Goal: Obtain resource: Obtain resource

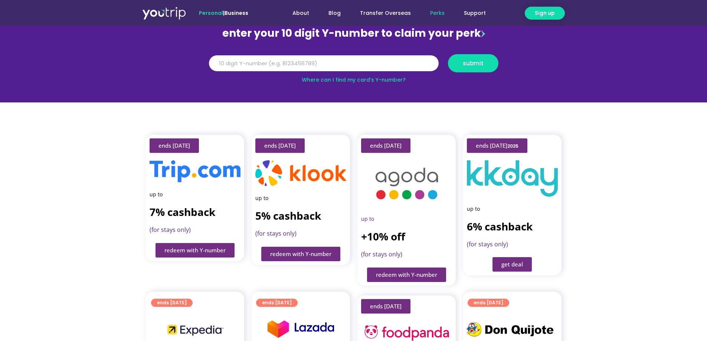
click at [340, 60] on input "Y Number" at bounding box center [324, 63] width 230 height 16
click at [292, 62] on input "Y Number" at bounding box center [324, 63] width 230 height 16
paste input "8112176323"
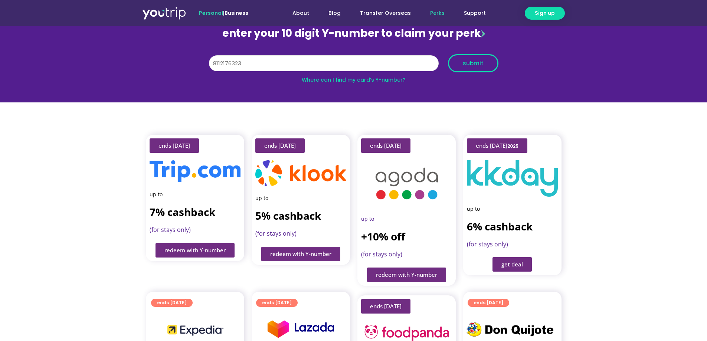
type input "8112176323"
click at [466, 66] on span "submit" at bounding box center [473, 63] width 21 height 6
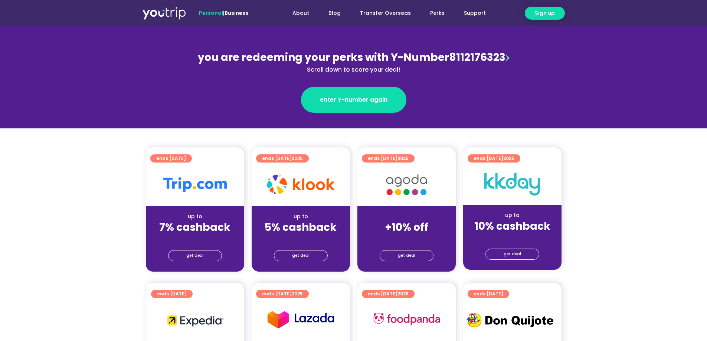
scroll to position [148, 0]
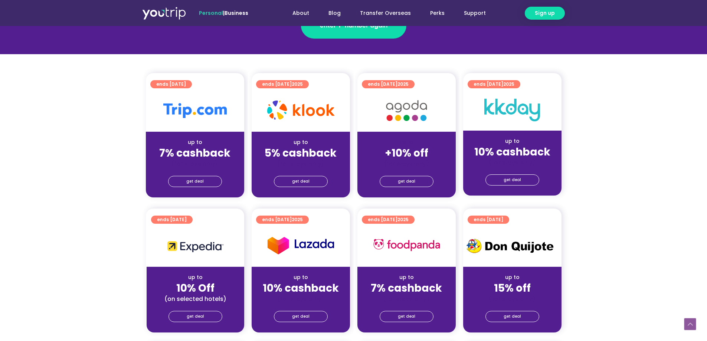
click at [310, 175] on div "get deal" at bounding box center [301, 181] width 98 height 12
click at [301, 181] on span "get deal" at bounding box center [300, 181] width 17 height 10
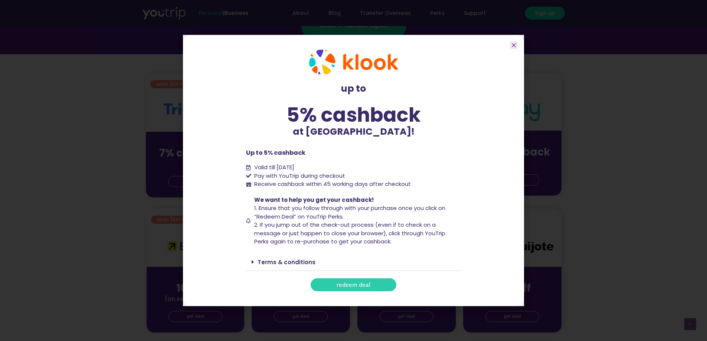
scroll to position [223, 0]
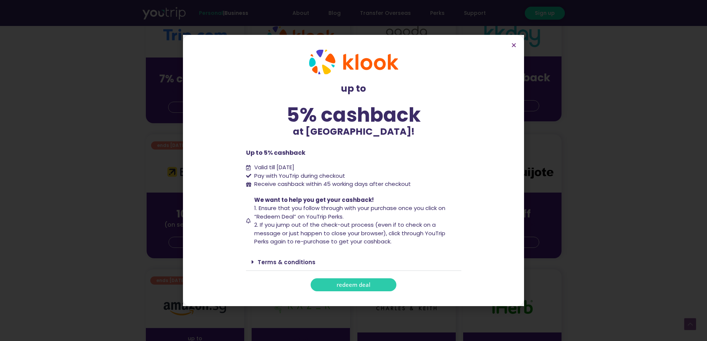
click at [291, 261] on link "Terms & conditions" at bounding box center [287, 262] width 58 height 8
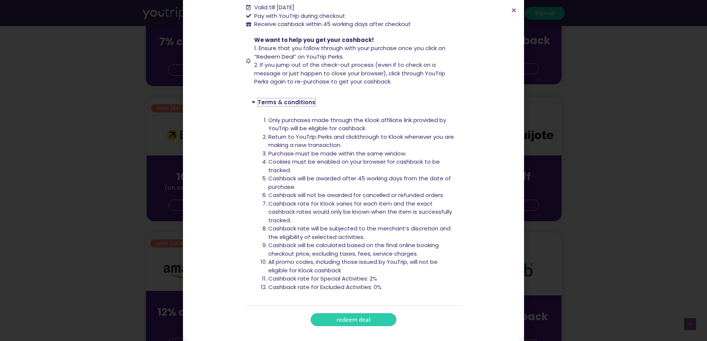
scroll to position [297, 0]
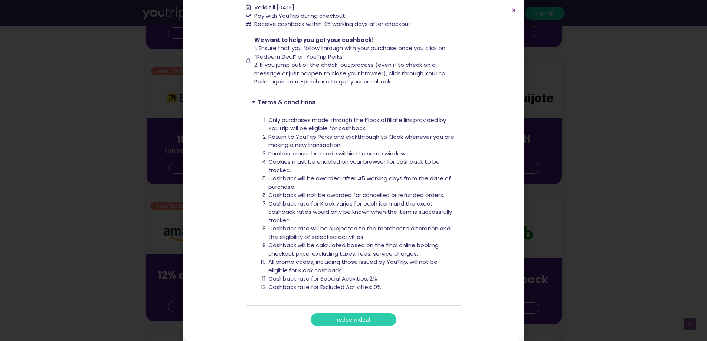
click at [529, 132] on div "up to 5% cashback at [GEOGRAPHIC_DATA]! up to 5% cashback at [GEOGRAPHIC_DATA]!…" at bounding box center [353, 170] width 707 height 341
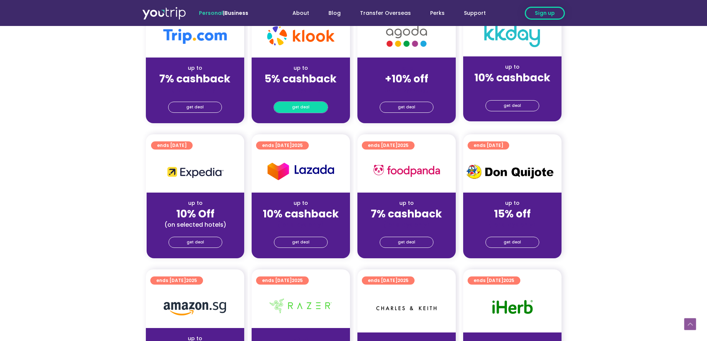
scroll to position [186, 0]
